Goal: Navigation & Orientation: Find specific page/section

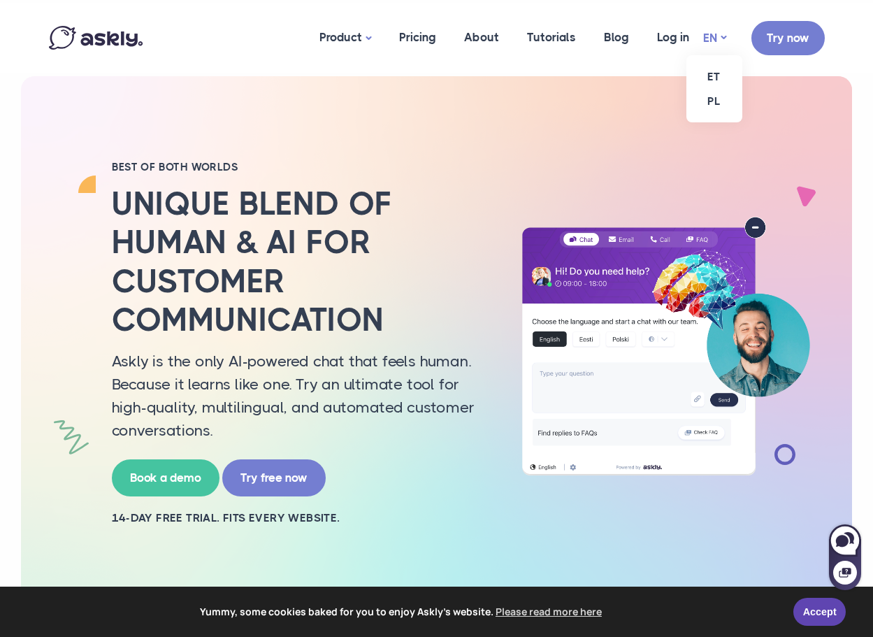
click at [709, 33] on link "EN" at bounding box center [714, 38] width 23 height 20
click at [709, 66] on link "ET" at bounding box center [714, 76] width 56 height 24
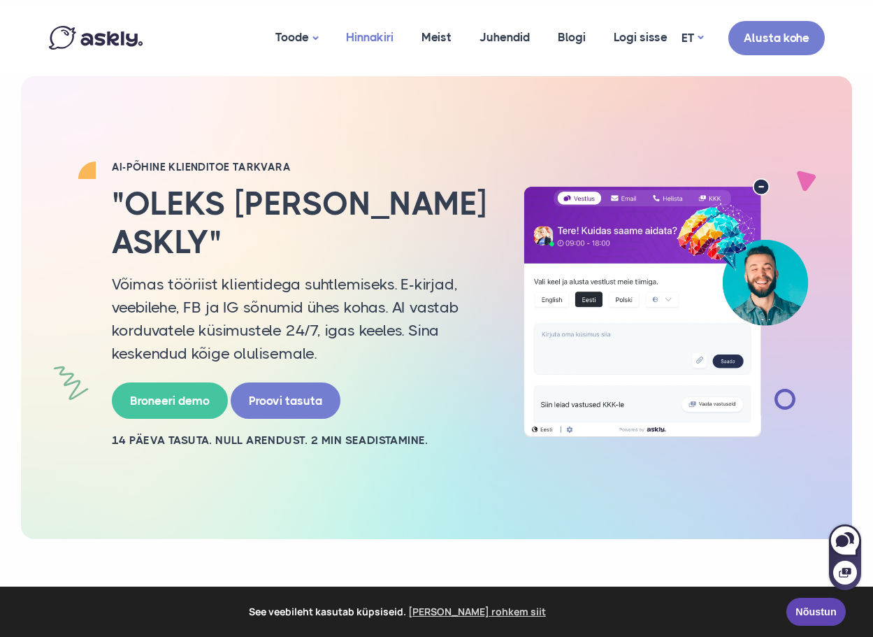
click at [384, 41] on link "Hinnakiri" at bounding box center [369, 37] width 75 height 68
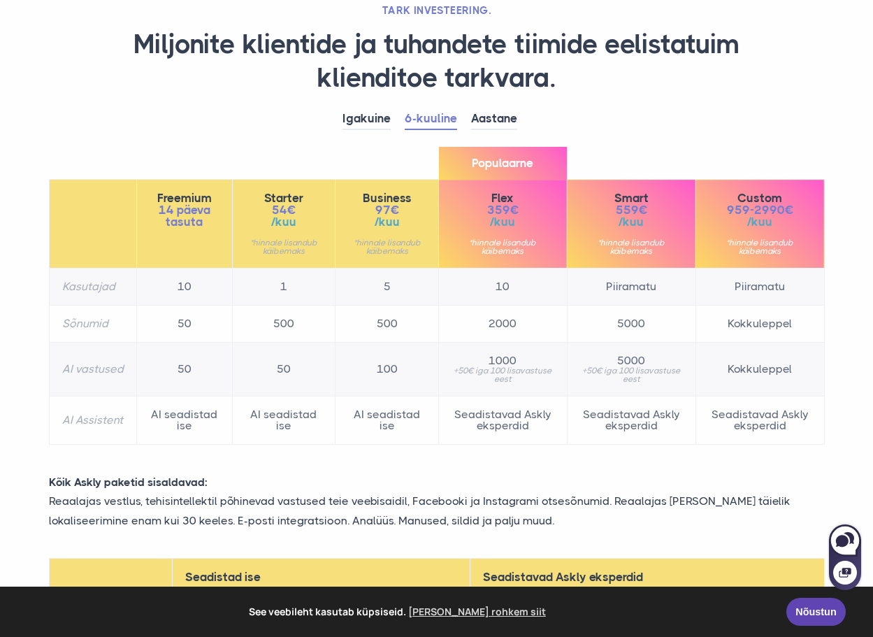
scroll to position [140, 0]
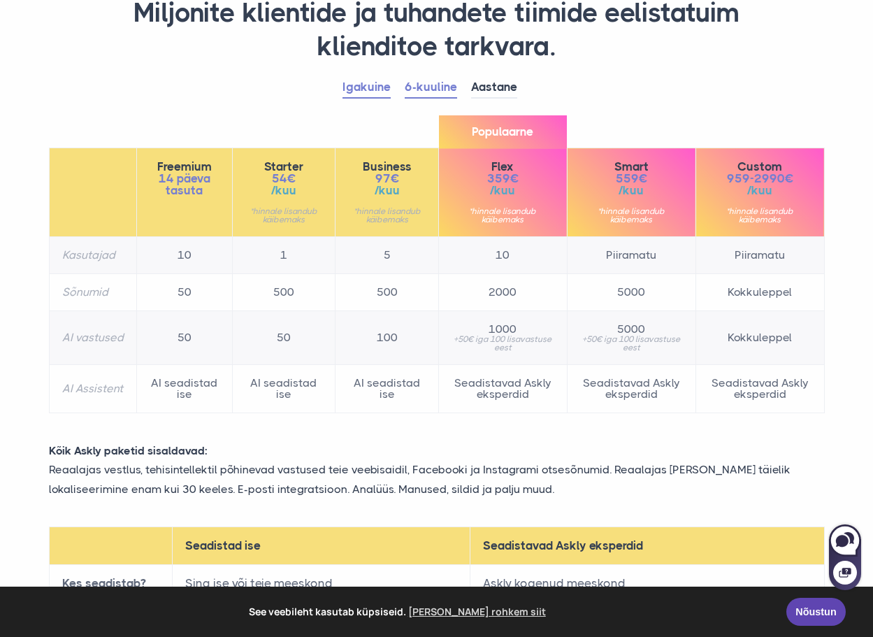
click at [369, 81] on link "Igakuine" at bounding box center [366, 88] width 48 height 22
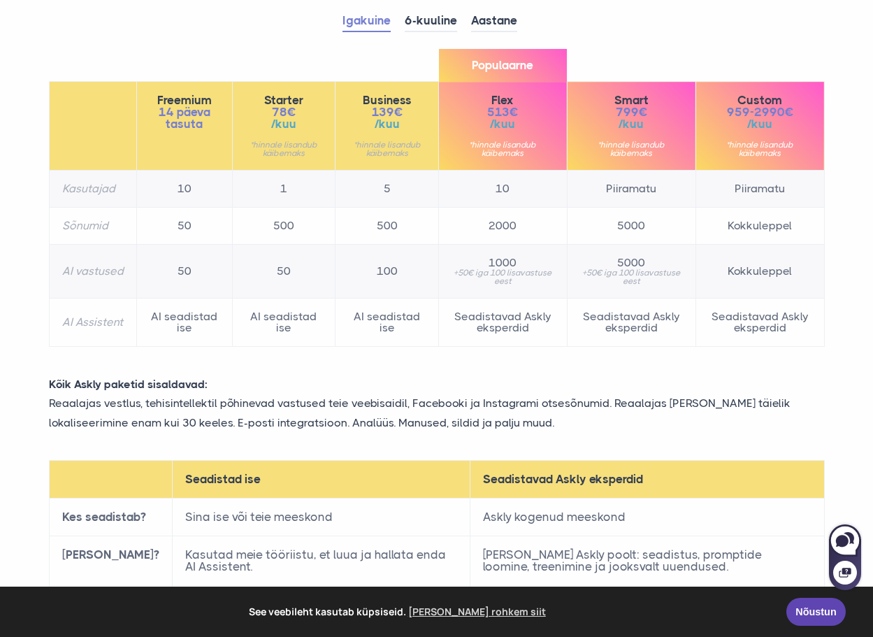
scroll to position [210, 0]
